Goal: Task Accomplishment & Management: Use online tool/utility

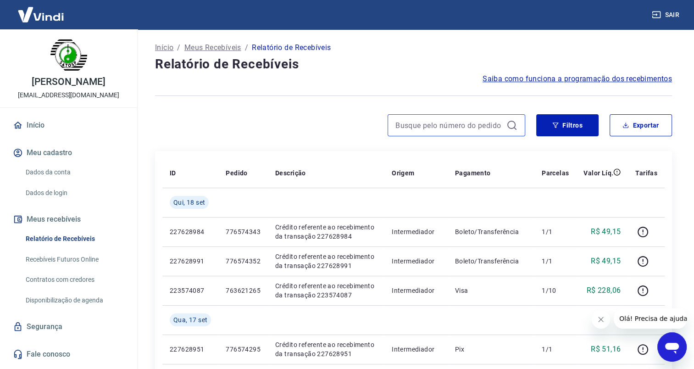
click at [461, 122] on input at bounding box center [448, 125] width 107 height 14
paste input "771208710"
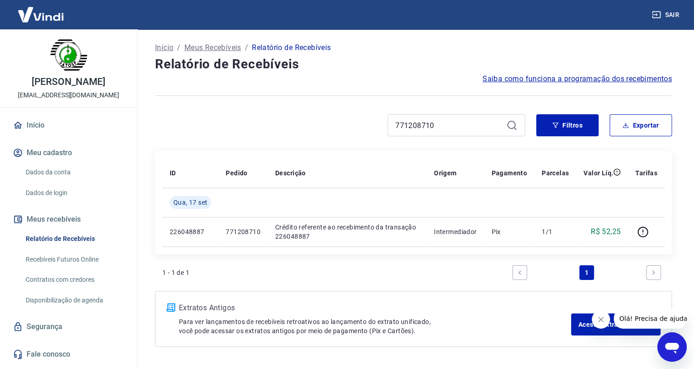
click at [597, 323] on button "Fechar mensagem da empresa" at bounding box center [601, 319] width 18 height 18
drag, startPoint x: 423, startPoint y: 127, endPoint x: 367, endPoint y: 128, distance: 55.5
click at [367, 128] on div "771208710" at bounding box center [340, 125] width 370 height 22
drag, startPoint x: 443, startPoint y: 126, endPoint x: 374, endPoint y: 128, distance: 69.3
click at [374, 128] on div "776574295" at bounding box center [340, 125] width 370 height 22
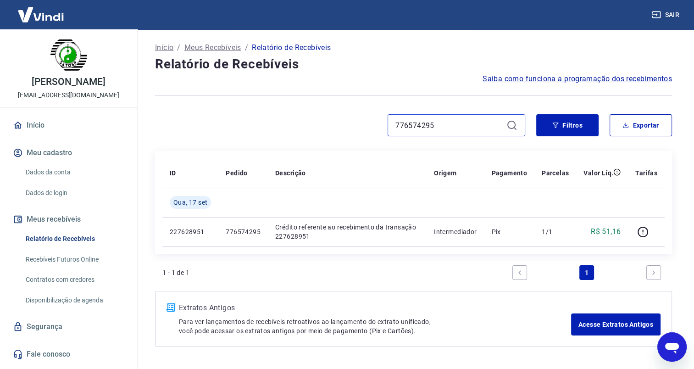
paste input "343"
drag, startPoint x: 443, startPoint y: 123, endPoint x: 378, endPoint y: 117, distance: 65.4
click at [378, 117] on div "776574343" at bounding box center [340, 125] width 370 height 22
paste input "52"
drag, startPoint x: 439, startPoint y: 126, endPoint x: 377, endPoint y: 121, distance: 62.6
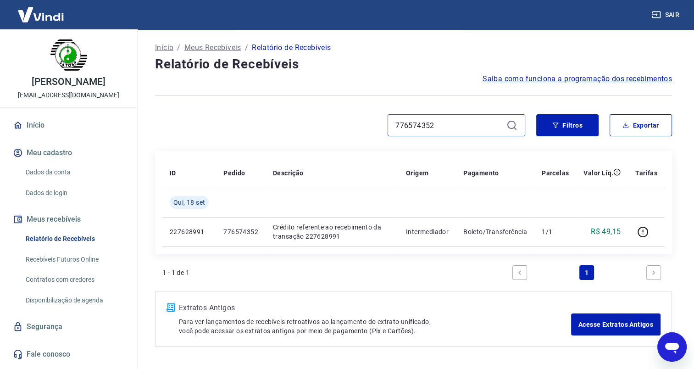
click at [377, 121] on div "776574352" at bounding box center [340, 125] width 370 height 22
paste input "64"
type input "776574364"
drag, startPoint x: 437, startPoint y: 127, endPoint x: 377, endPoint y: 124, distance: 59.7
click at [377, 124] on div "776574364" at bounding box center [340, 125] width 370 height 22
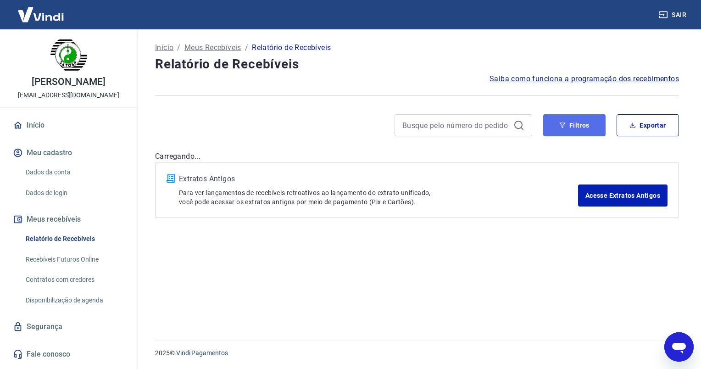
click at [562, 129] on button "Filtros" at bounding box center [574, 125] width 62 height 22
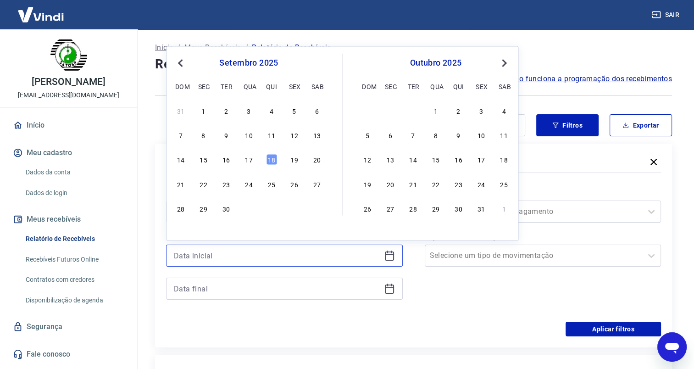
click at [211, 260] on input at bounding box center [277, 256] width 206 height 14
click at [249, 160] on div "17" at bounding box center [248, 159] width 11 height 11
type input "[DATE]"
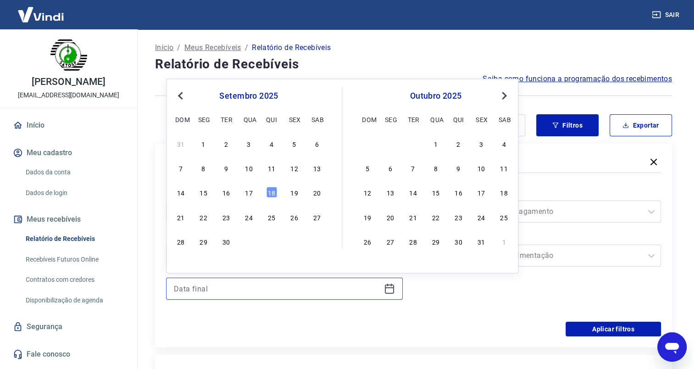
click at [192, 288] on input at bounding box center [277, 289] width 206 height 14
click at [246, 193] on div "17" at bounding box center [248, 192] width 11 height 11
type input "[DATE]"
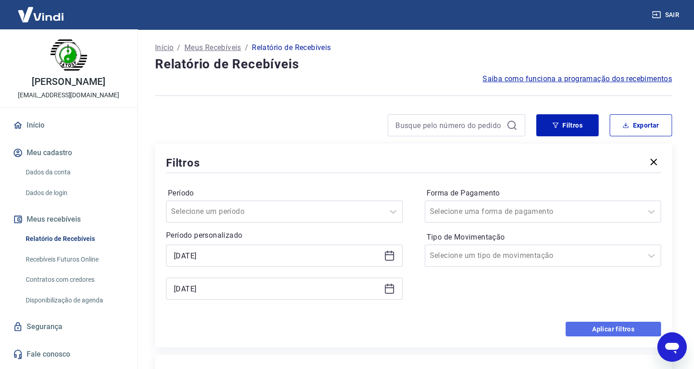
click at [611, 330] on button "Aplicar filtros" at bounding box center [613, 329] width 95 height 15
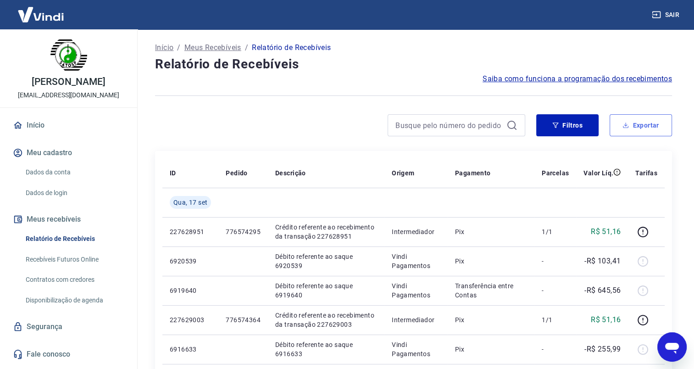
click at [626, 128] on button "Exportar" at bounding box center [641, 125] width 62 height 22
type input "[DATE]"
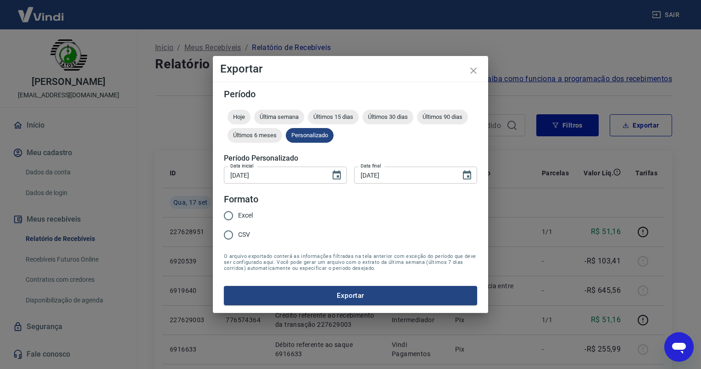
click at [231, 217] on input "Excel" at bounding box center [228, 215] width 19 height 19
radio input "true"
click at [337, 295] on button "Exportar" at bounding box center [350, 295] width 253 height 19
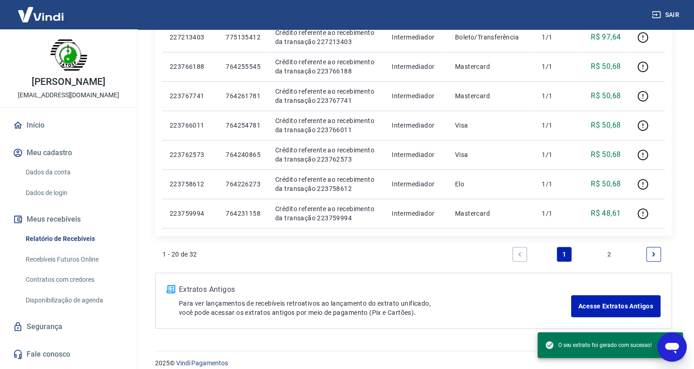
scroll to position [579, 0]
